Goal: Check status

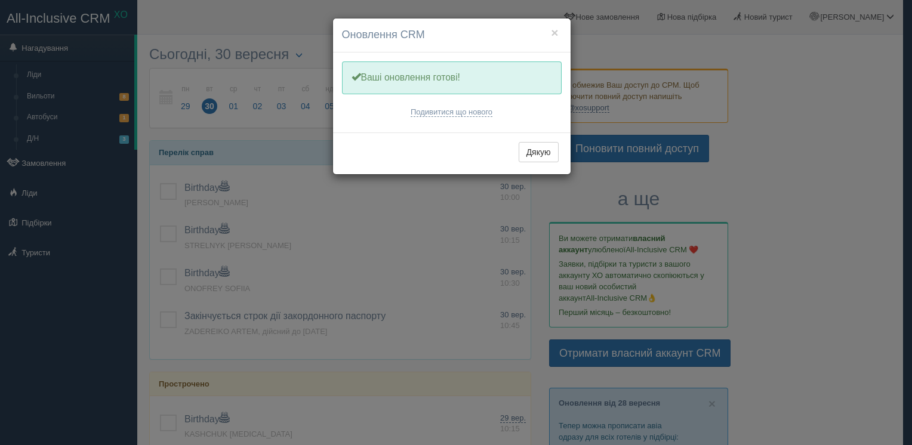
click at [540, 137] on div "Дякую" at bounding box center [452, 154] width 238 height 42
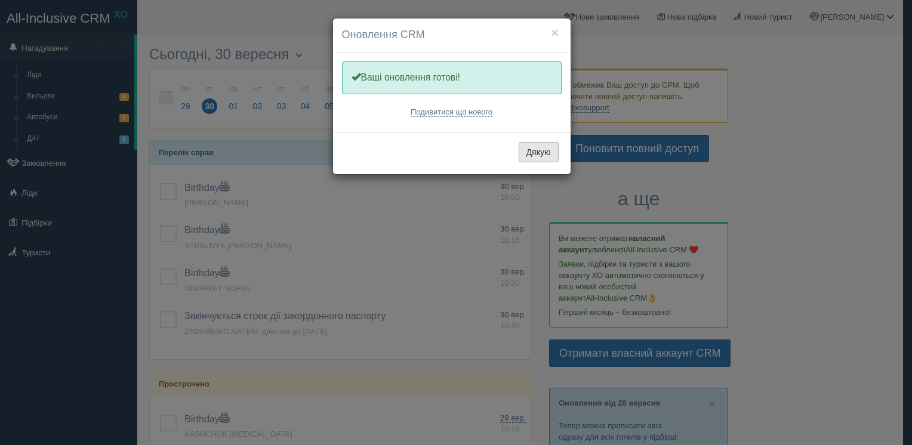
click at [536, 147] on button "Дякую" at bounding box center [539, 152] width 40 height 20
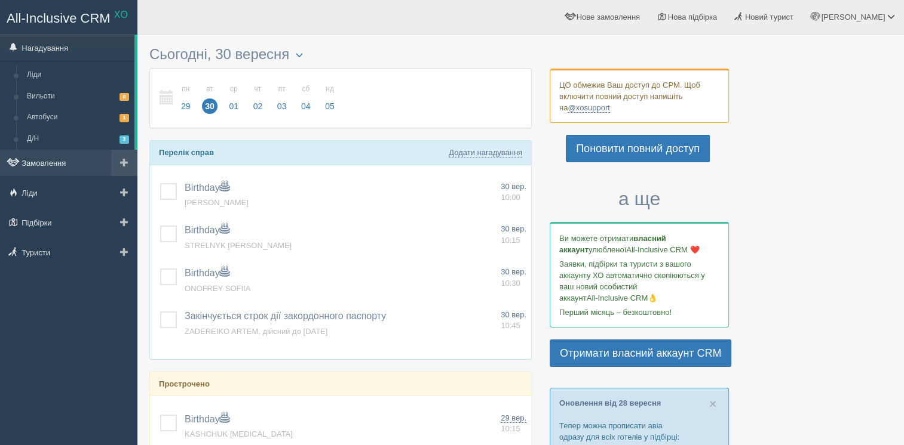
click at [57, 160] on link "Замовлення" at bounding box center [68, 163] width 137 height 26
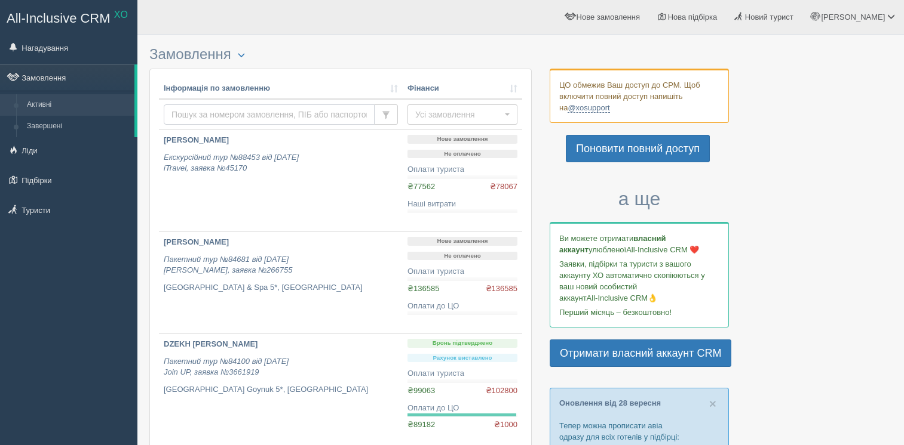
drag, startPoint x: 0, startPoint y: 0, endPoint x: 287, endPoint y: 109, distance: 306.8
click at [287, 109] on input "text" at bounding box center [269, 115] width 211 height 20
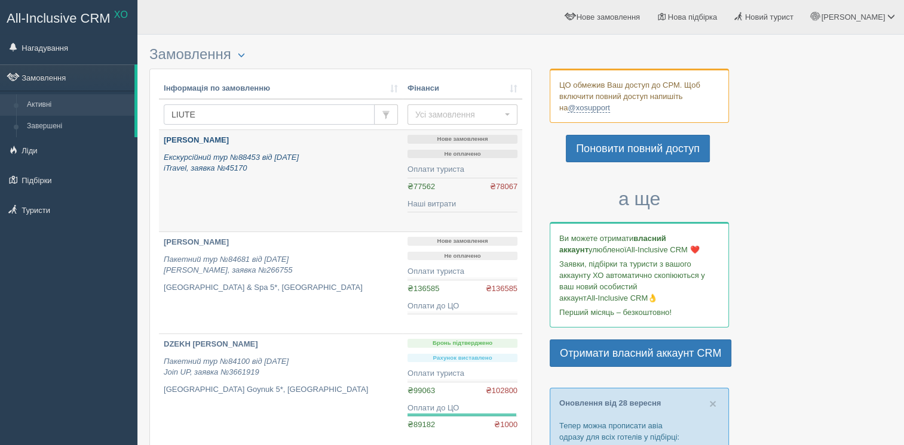
type input "LIUTER"
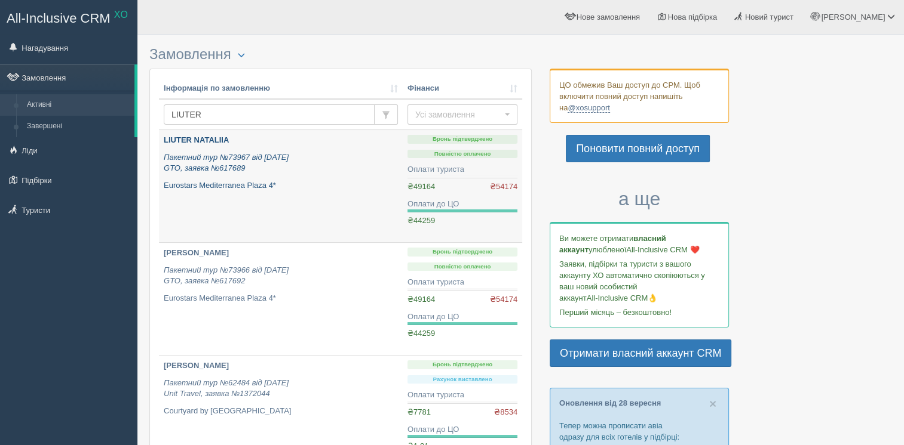
click at [293, 196] on link "LIUTER NATALIIA Пакетний тур №73967 від 05.03.2025 GTO, заявка №617689 Eurostar…" at bounding box center [281, 186] width 244 height 112
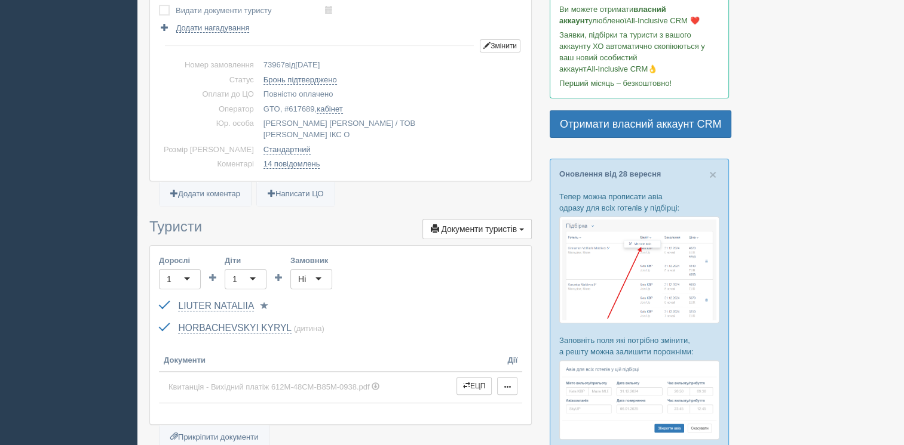
scroll to position [299, 0]
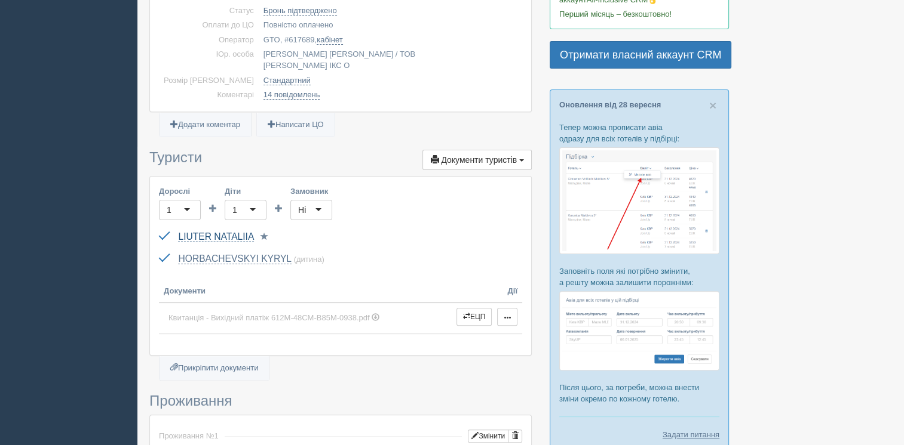
click at [213, 232] on link "LIUTER NATALIIA" at bounding box center [216, 237] width 76 height 11
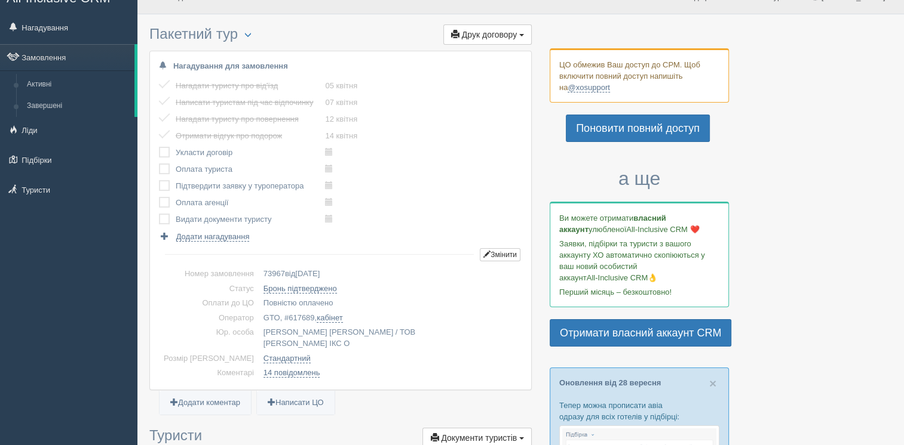
scroll to position [0, 0]
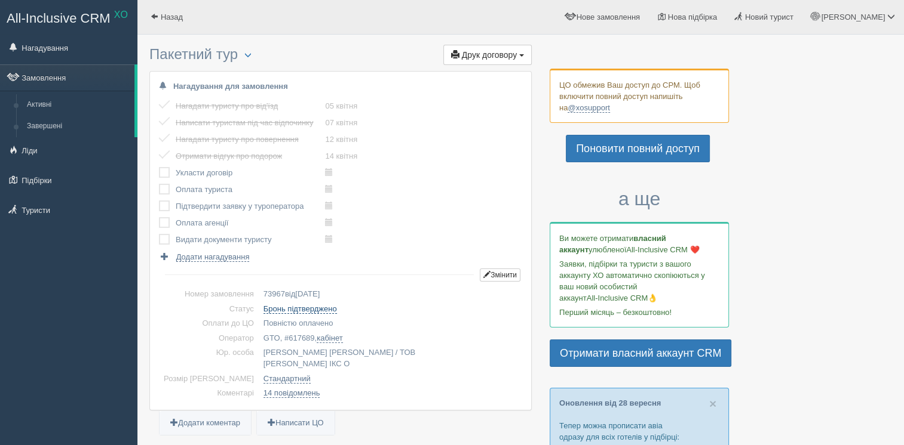
click at [285, 306] on link "Бронь підтверджено" at bounding box center [299, 310] width 73 height 10
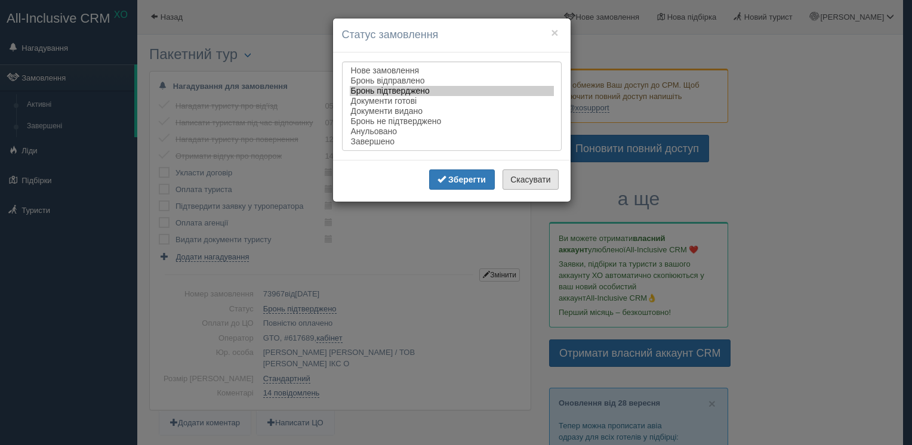
click at [532, 183] on button "Скасувати" at bounding box center [531, 180] width 56 height 20
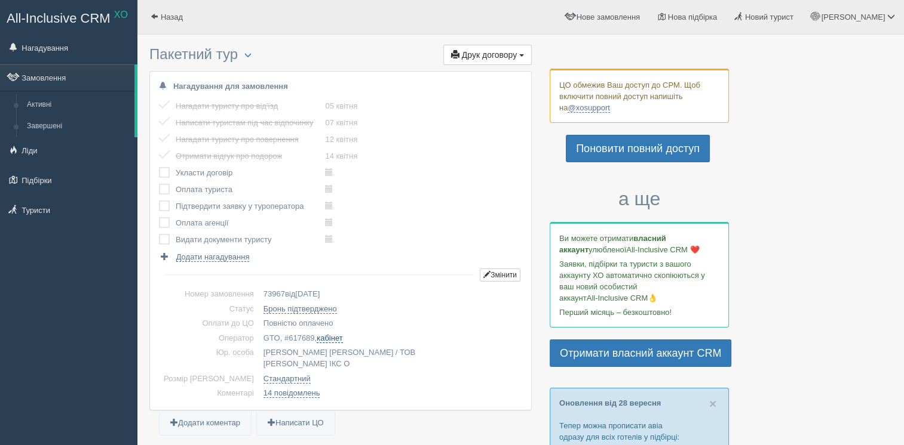
click at [317, 336] on link "кабінет" at bounding box center [330, 339] width 26 height 10
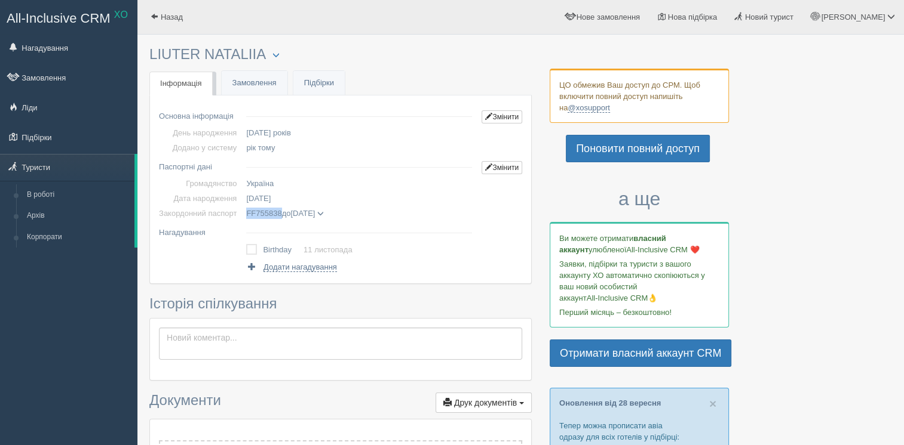
click at [295, 214] on span "24.02.2027" at bounding box center [302, 213] width 24 height 9
